Goal: Task Accomplishment & Management: Complete application form

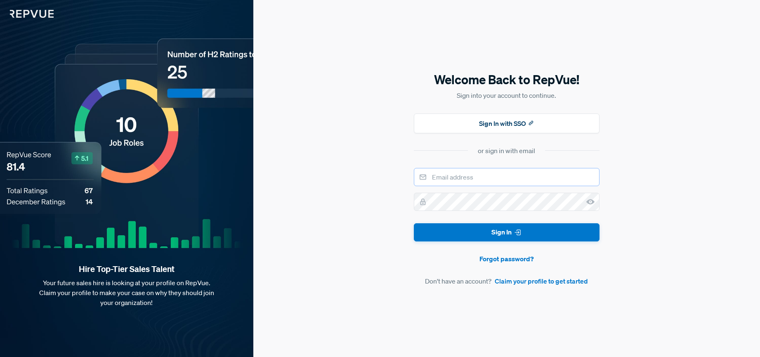
click at [497, 180] on input "email" at bounding box center [507, 177] width 186 height 18
click at [278, 169] on div "Welcome Back to RepVue! Sign into your account to continue. Sign In with SSO or…" at bounding box center [506, 178] width 506 height 357
click at [560, 282] on link "Claim your profile to get started" at bounding box center [540, 281] width 93 height 10
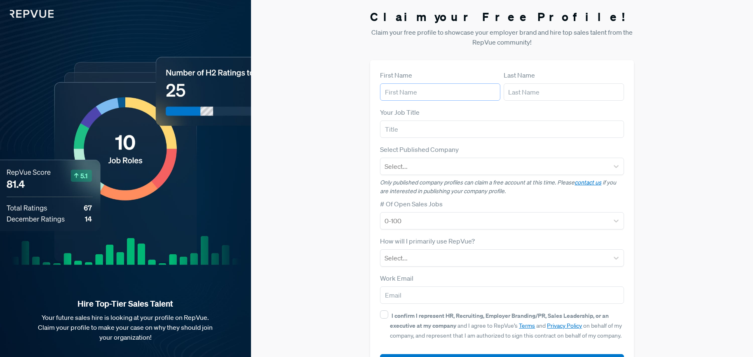
click at [419, 97] on input "text" at bounding box center [440, 91] width 120 height 17
type input "[PERSON_NAME]"
click at [525, 94] on input "text" at bounding box center [564, 91] width 120 height 17
type input "Vander Werf"
click at [446, 128] on input "text" at bounding box center [502, 128] width 244 height 17
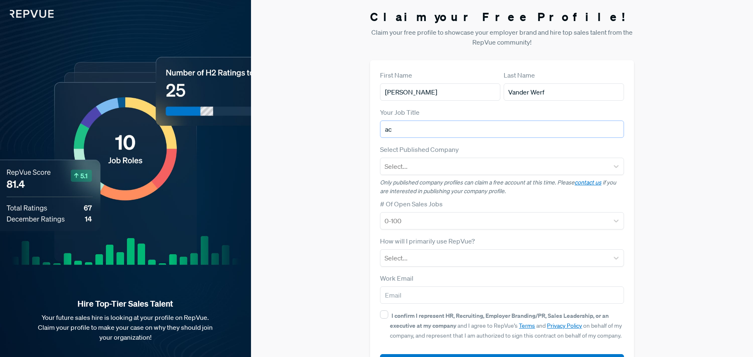
type input "a"
type input "Account Executive"
click at [449, 173] on div "Select..." at bounding box center [495, 166] width 228 height 15
click at [356, 188] on div "Claim your Free Profile! Claim your free profile to showcase your employer bran…" at bounding box center [502, 195] width 502 height 391
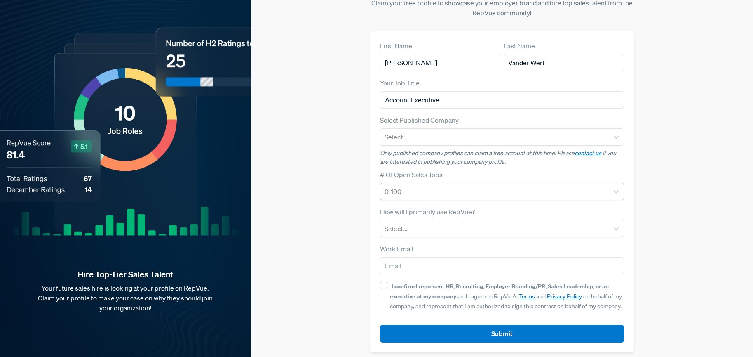
scroll to position [35, 0]
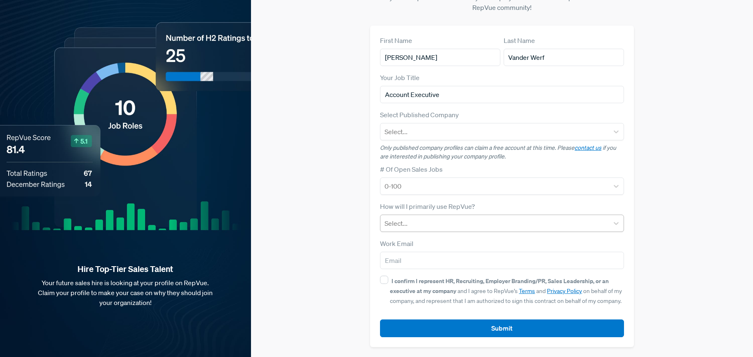
click at [475, 225] on div at bounding box center [495, 223] width 220 height 12
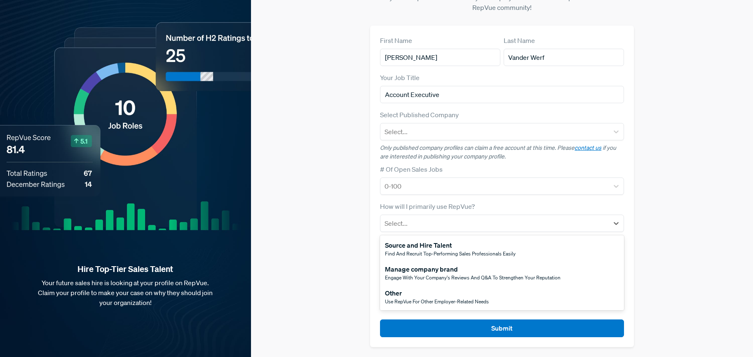
click at [500, 277] on span "Engage with your company's reviews and Q&A to strengthen your reputation" at bounding box center [473, 277] width 176 height 7
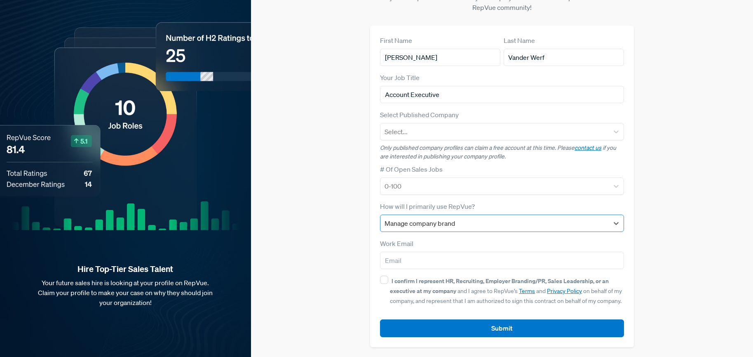
click at [420, 220] on div at bounding box center [495, 223] width 220 height 12
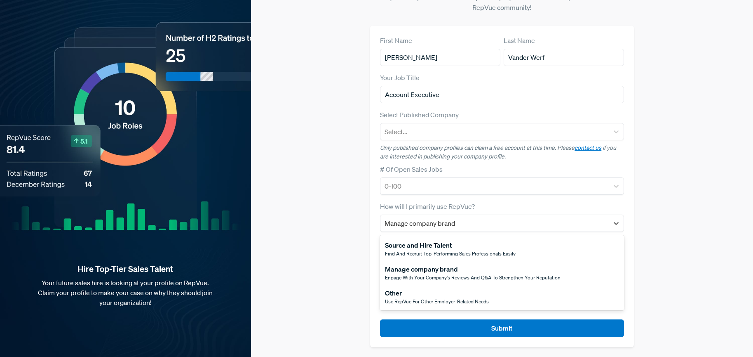
click at [435, 285] on div "Other Use RepVue for other employer-related needs" at bounding box center [502, 297] width 244 height 24
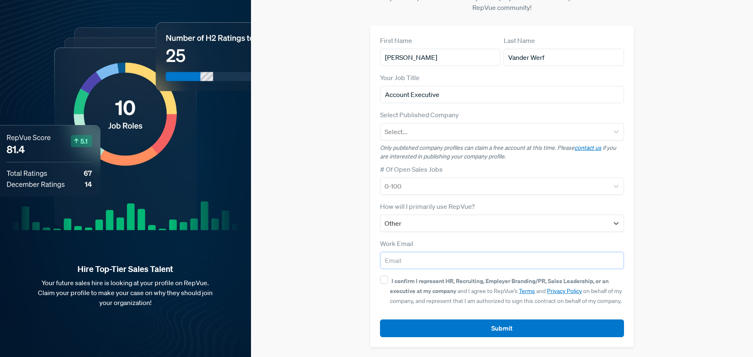
click at [427, 261] on input "email" at bounding box center [502, 260] width 244 height 17
type input "[EMAIL_ADDRESS][DOMAIN_NAME]"
click at [382, 278] on input "I confirm I represent HR, Recruiting, Employer Branding/PR, Sales Leadership, o…" at bounding box center [384, 279] width 8 height 8
checkbox input "true"
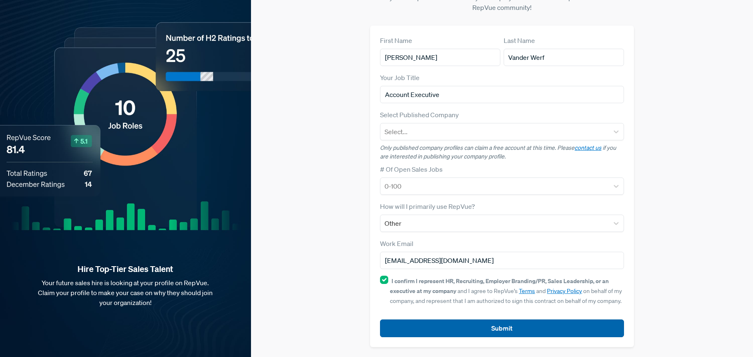
click at [415, 334] on button "Submit" at bounding box center [502, 328] width 244 height 18
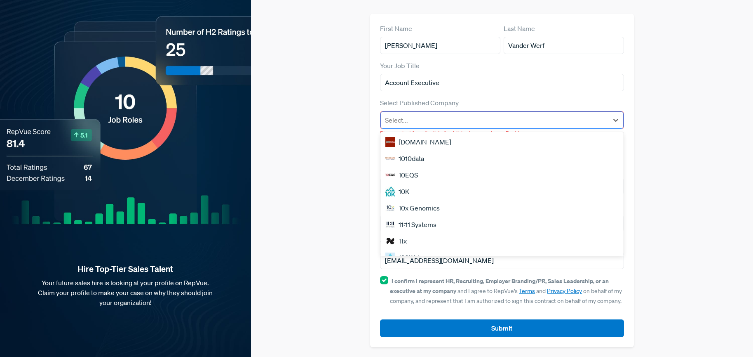
click at [455, 116] on div at bounding box center [494, 120] width 219 height 12
type input "boule"
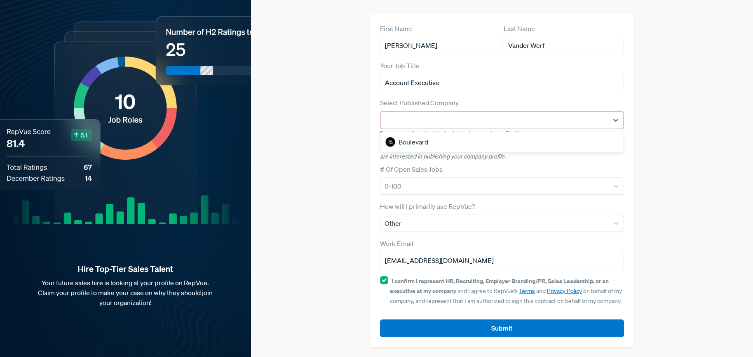
click at [477, 152] on p "Only published company profiles can claim a free account at this time. Please c…" at bounding box center [502, 152] width 244 height 17
click at [446, 124] on div at bounding box center [494, 120] width 219 height 12
type input "boule"
click at [413, 139] on div "Boulevard" at bounding box center [502, 142] width 243 height 16
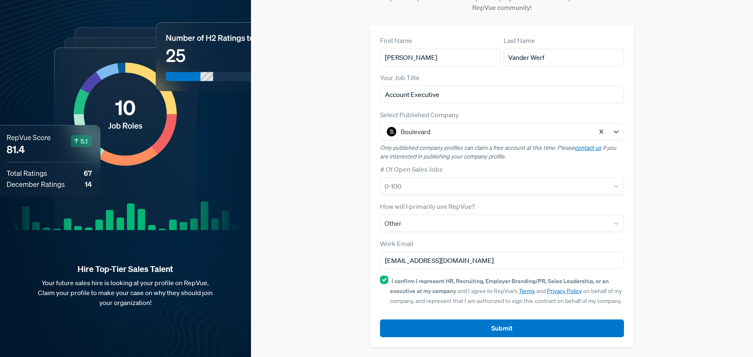
scroll to position [35, 0]
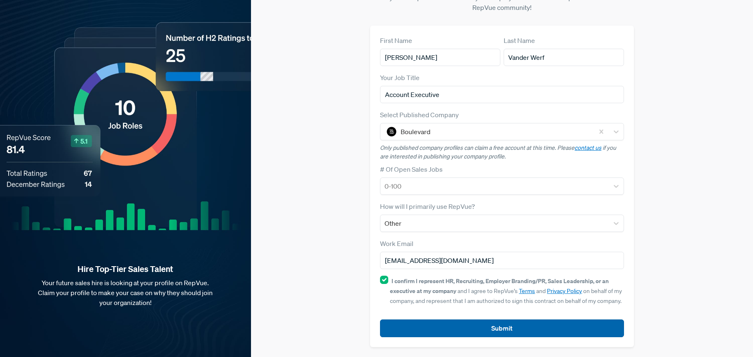
click at [466, 323] on button "Submit" at bounding box center [502, 328] width 244 height 18
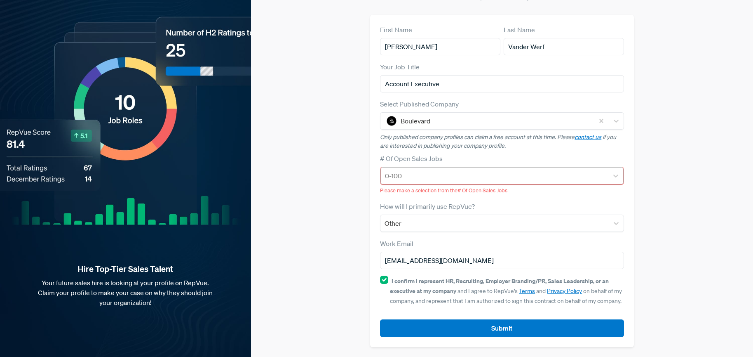
click at [416, 179] on div at bounding box center [494, 176] width 219 height 12
click at [350, 202] on div "Claim your Free Profile! Claim your free profile to showcase your employer bran…" at bounding box center [502, 156] width 502 height 402
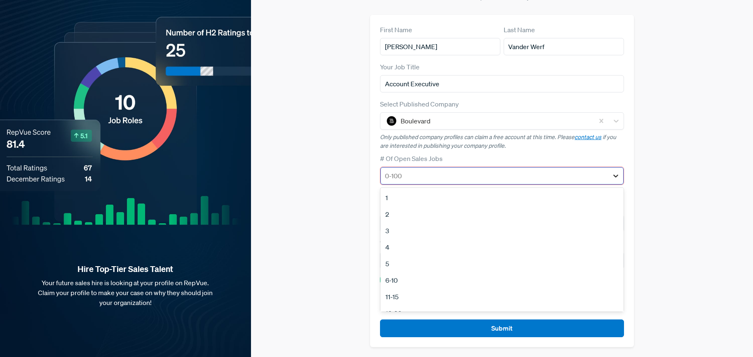
click at [614, 177] on icon at bounding box center [616, 176] width 8 height 8
click at [456, 280] on div "11-15" at bounding box center [502, 283] width 243 height 16
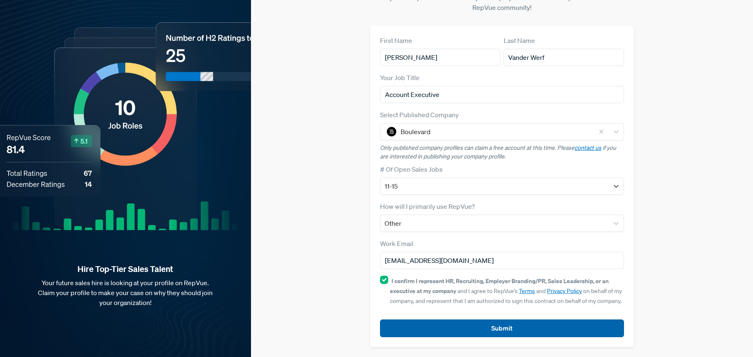
click at [541, 326] on button "Submit" at bounding box center [502, 328] width 244 height 18
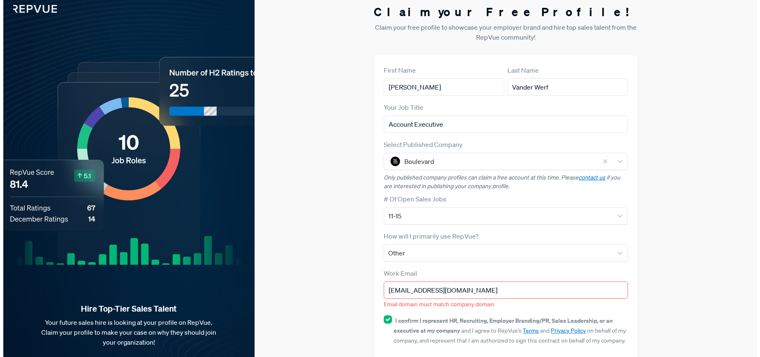
scroll to position [0, 0]
